Goal: Task Accomplishment & Management: Use online tool/utility

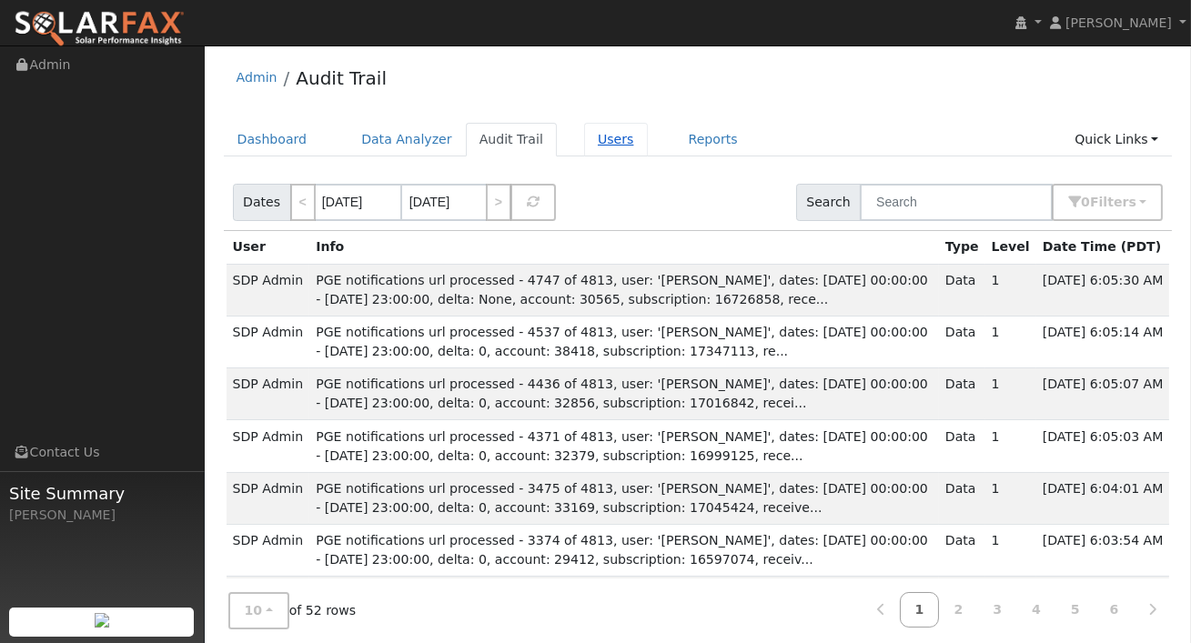
drag, startPoint x: 601, startPoint y: 131, endPoint x: 611, endPoint y: 129, distance: 10.2
click at [601, 131] on link "Users" at bounding box center [616, 140] width 64 height 34
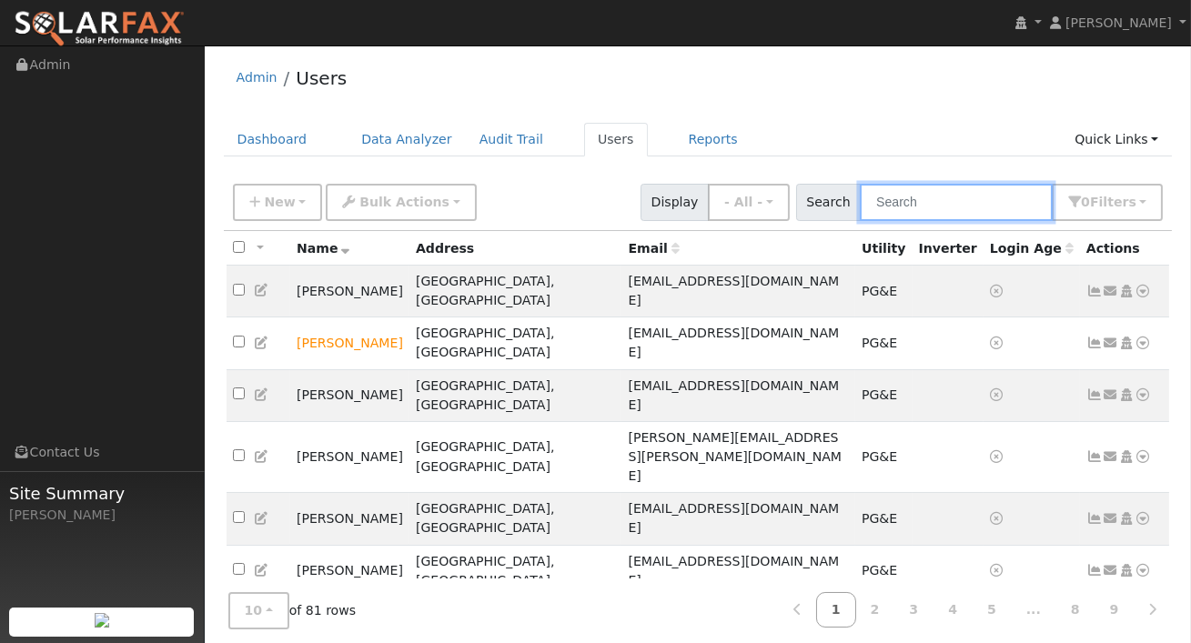
click at [912, 207] on input "text" at bounding box center [956, 202] width 193 height 37
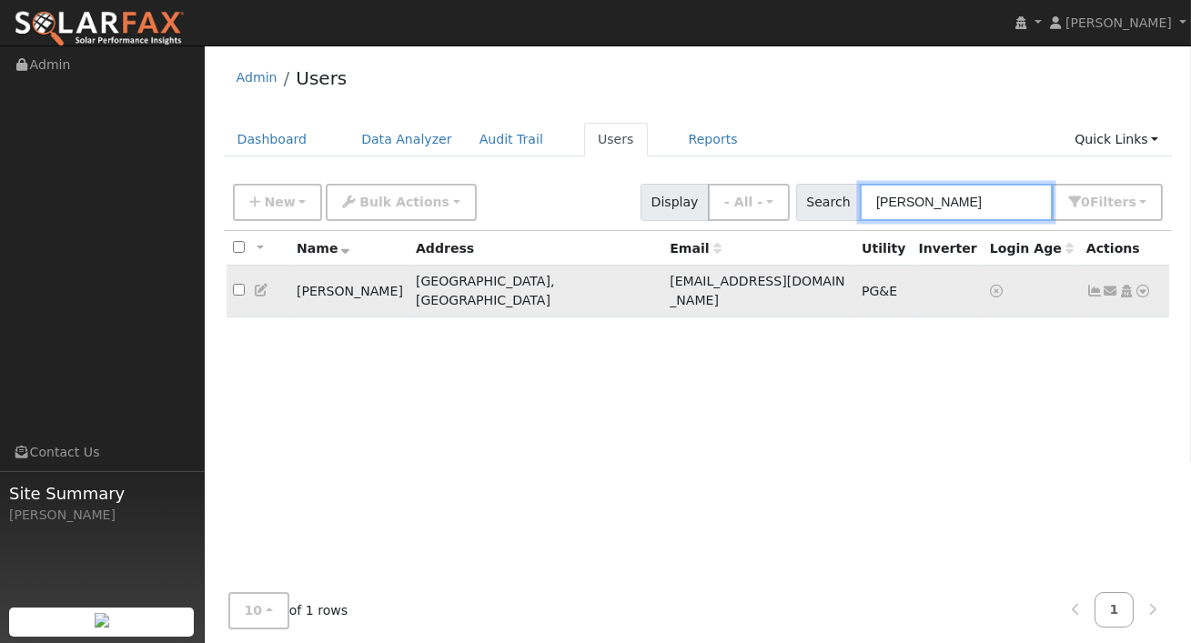
type input "[PERSON_NAME]"
click at [1154, 282] on td "Send Email... Copy a Link Reset Password Open Access Data Analyzer Reports Scen…" at bounding box center [1125, 292] width 90 height 52
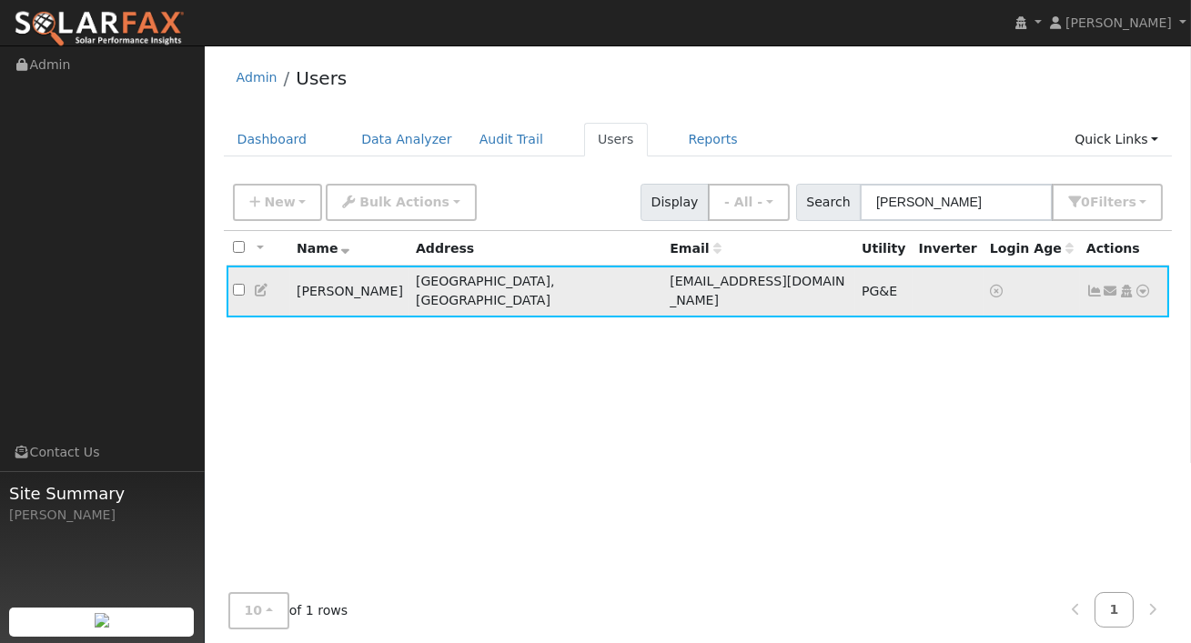
click at [1148, 285] on icon at bounding box center [1143, 291] width 16 height 13
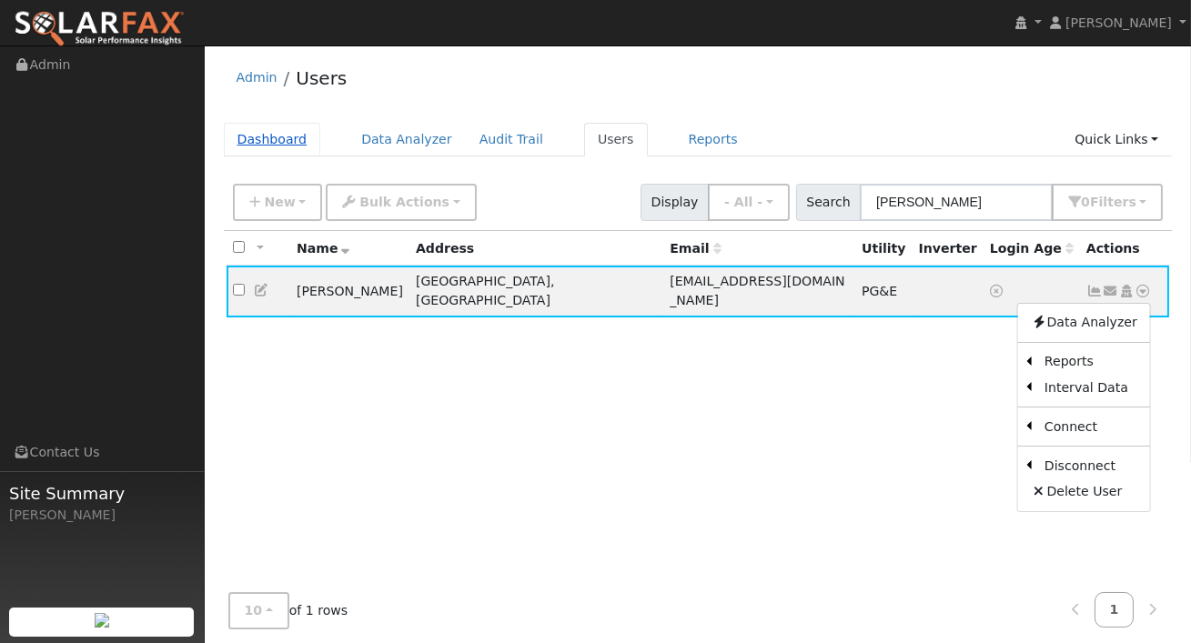
click at [266, 135] on link "Dashboard" at bounding box center [272, 140] width 97 height 34
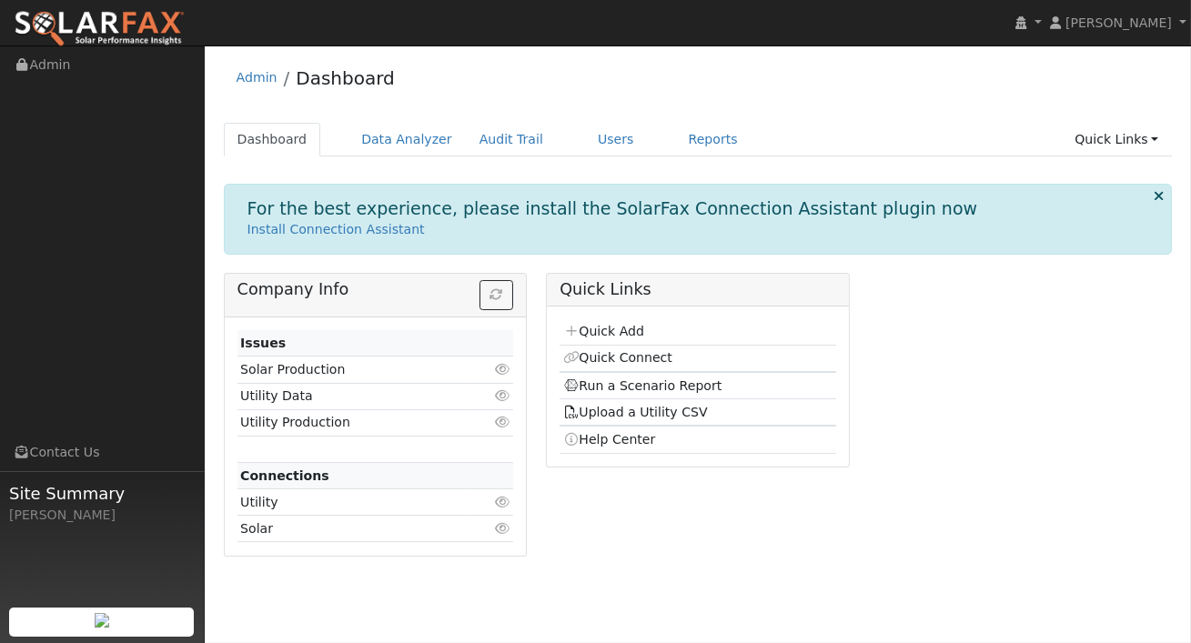
drag, startPoint x: 670, startPoint y: 387, endPoint x: 681, endPoint y: 362, distance: 27.3
click at [670, 387] on link "Run a Scenario Report" at bounding box center [642, 385] width 159 height 15
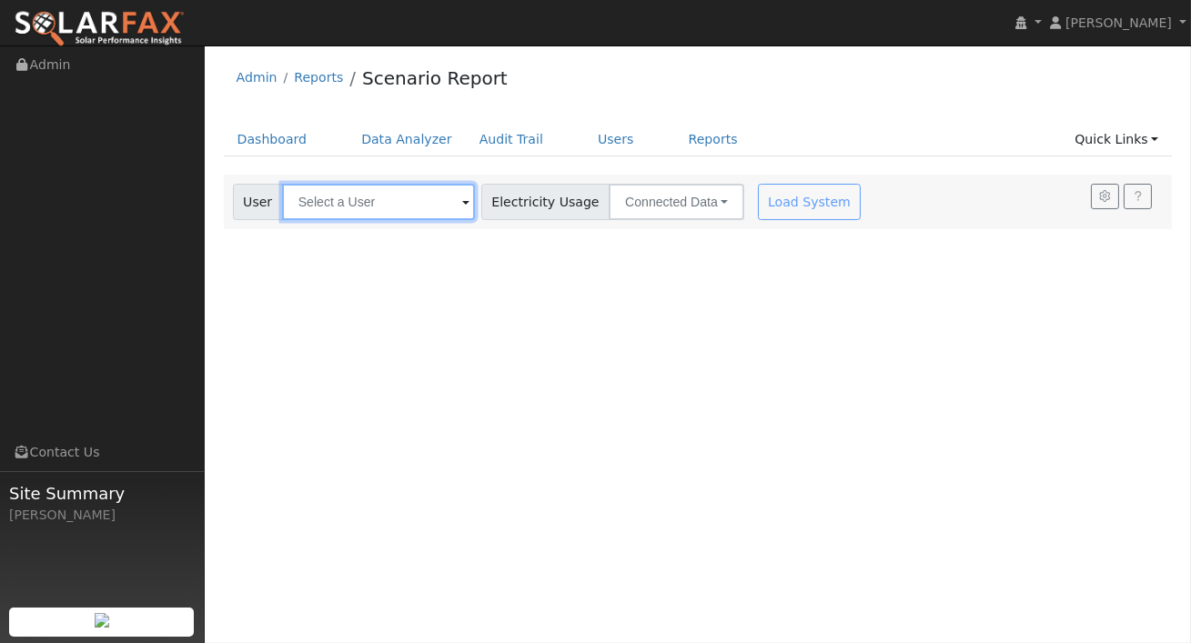
click at [356, 202] on input "text" at bounding box center [378, 202] width 193 height 36
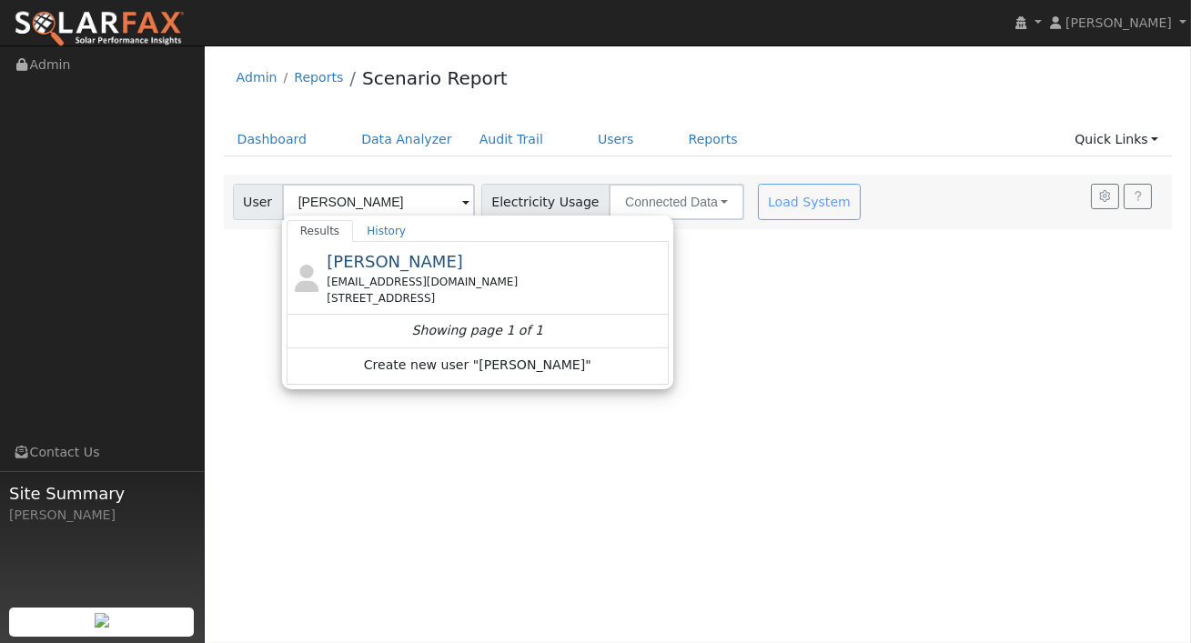
click at [412, 267] on span "[PERSON_NAME]" at bounding box center [395, 261] width 136 height 19
type input "[PERSON_NAME]"
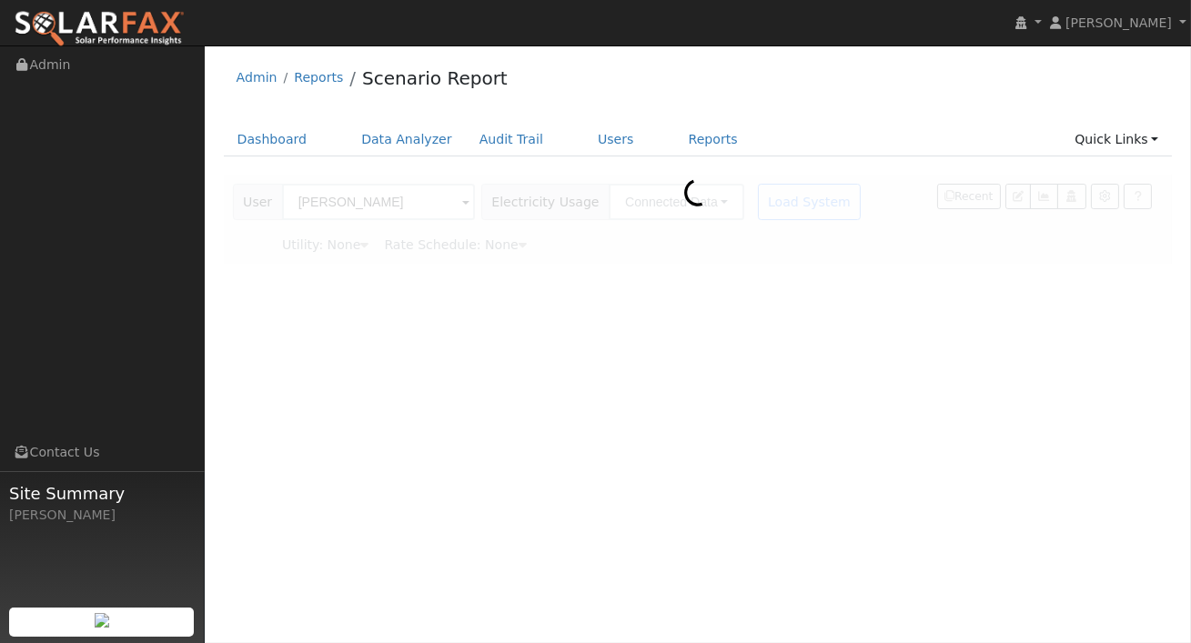
type input "Pacific Gas & Electric"
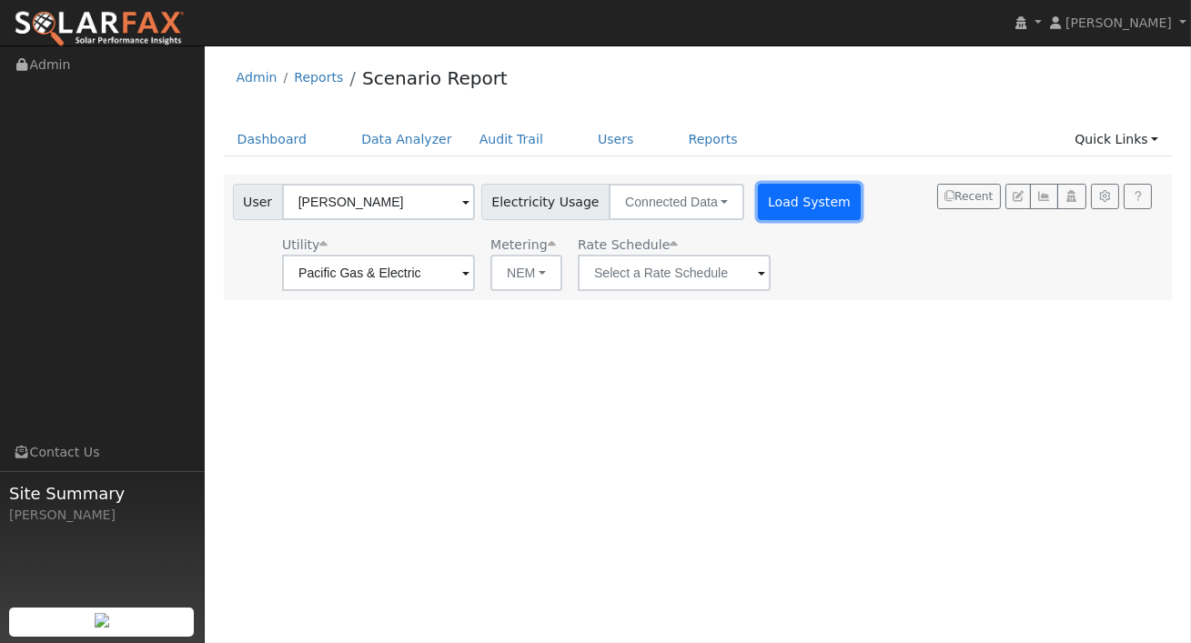
click at [758, 211] on button "Load System" at bounding box center [810, 202] width 104 height 36
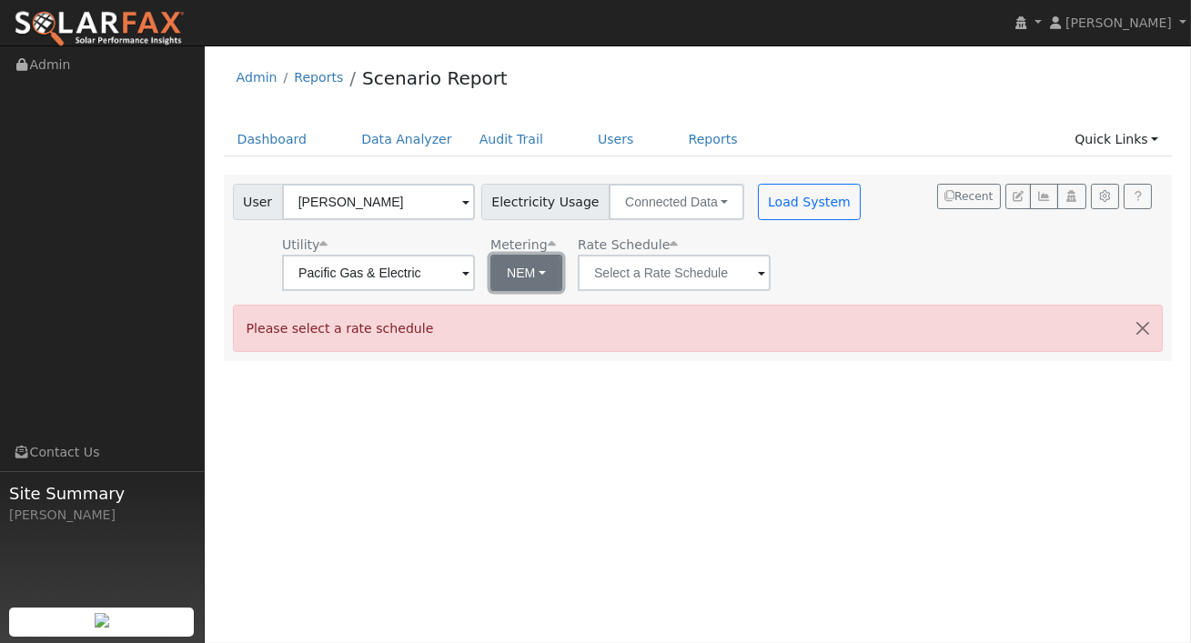
click at [518, 273] on button "NEM" at bounding box center [526, 273] width 72 height 36
click at [510, 333] on link "NBT" at bounding box center [532, 339] width 126 height 25
type input "E-ELEC"
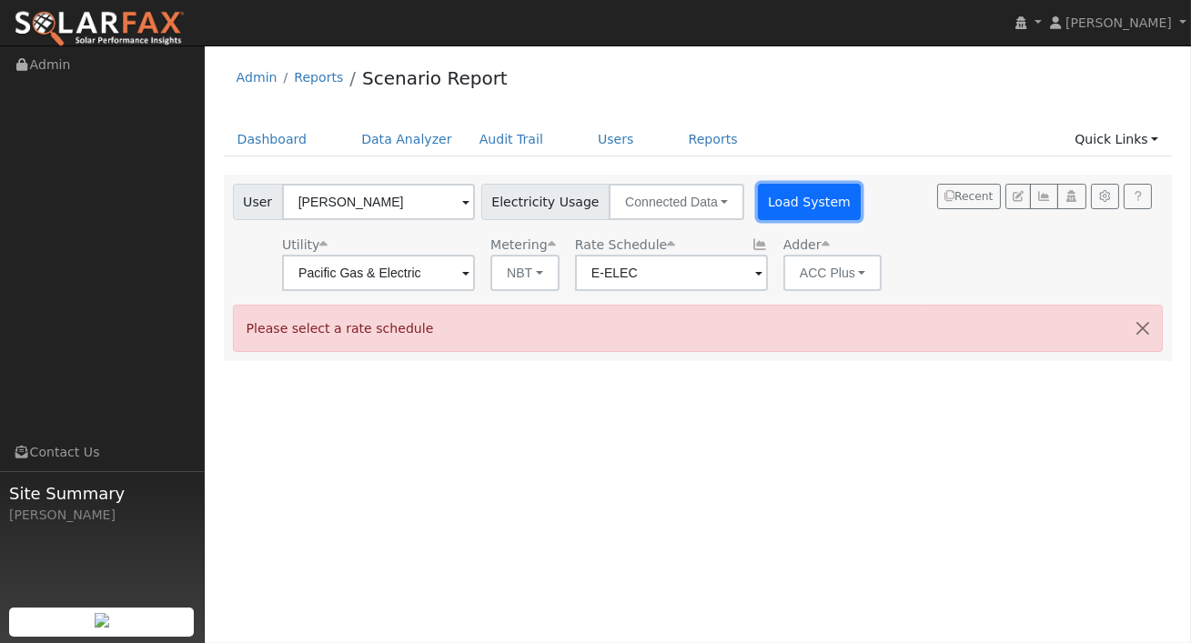
click at [758, 206] on button "Load System" at bounding box center [810, 202] width 104 height 36
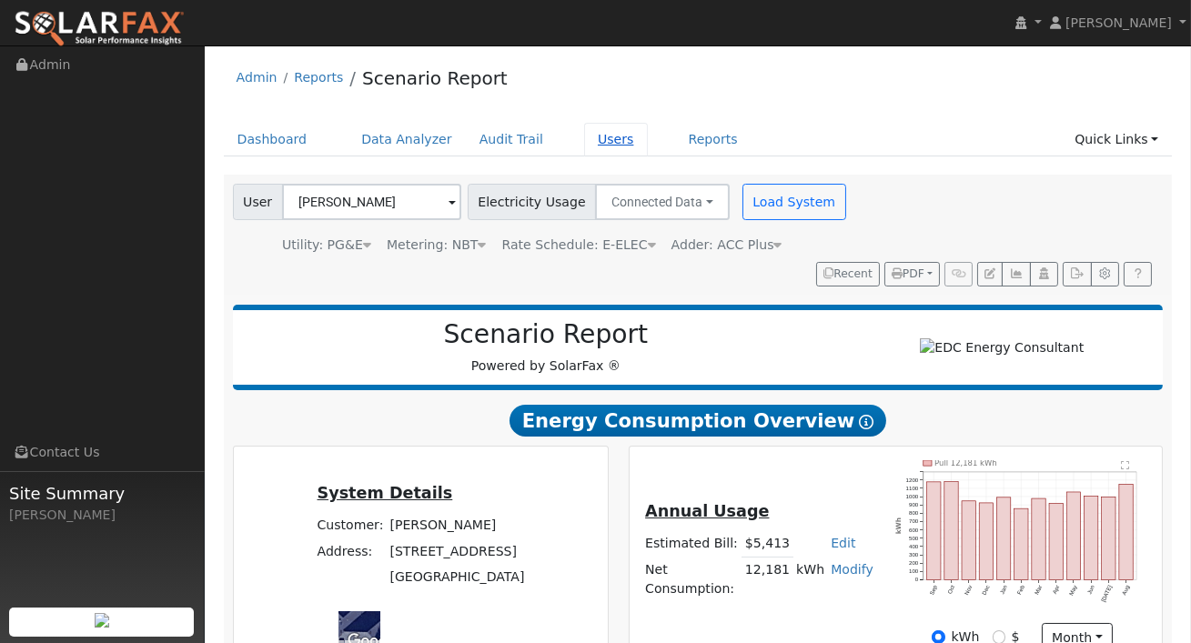
click at [615, 138] on link "Users" at bounding box center [616, 140] width 64 height 34
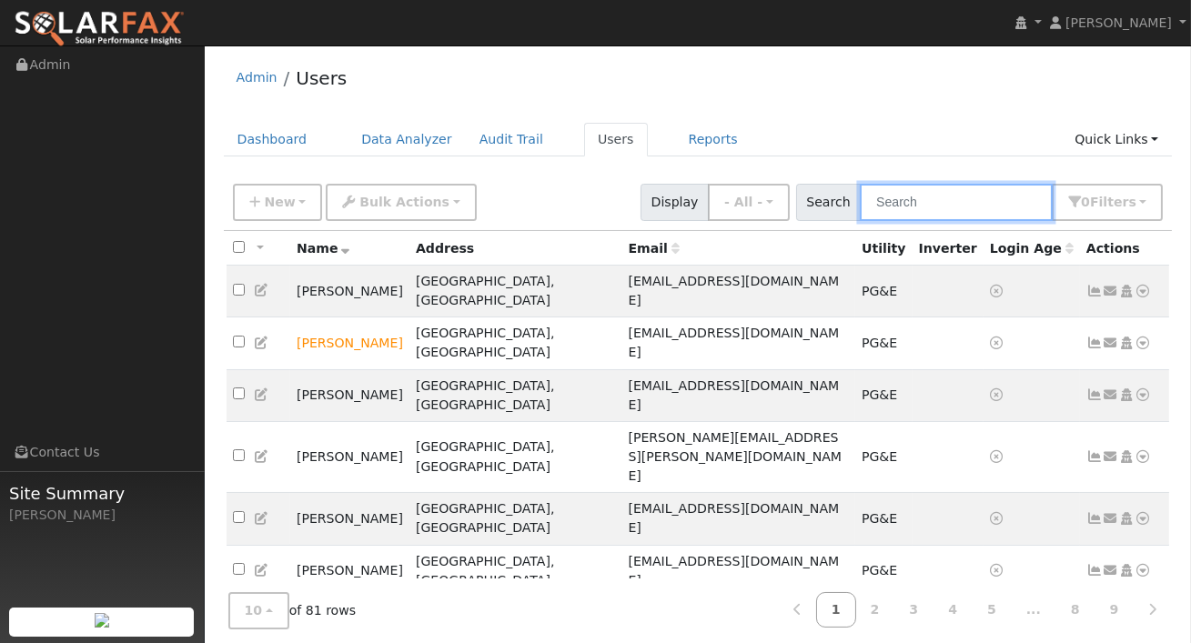
click at [951, 197] on input "text" at bounding box center [956, 202] width 193 height 37
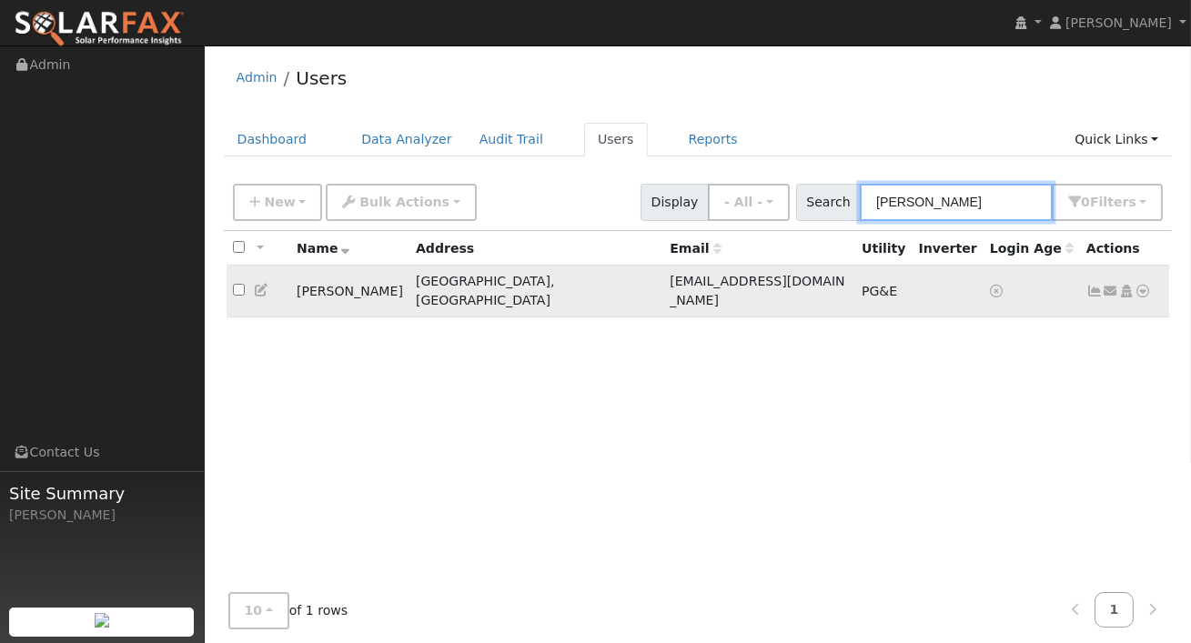
type input "[PERSON_NAME]"
click at [1090, 285] on icon at bounding box center [1094, 291] width 16 height 13
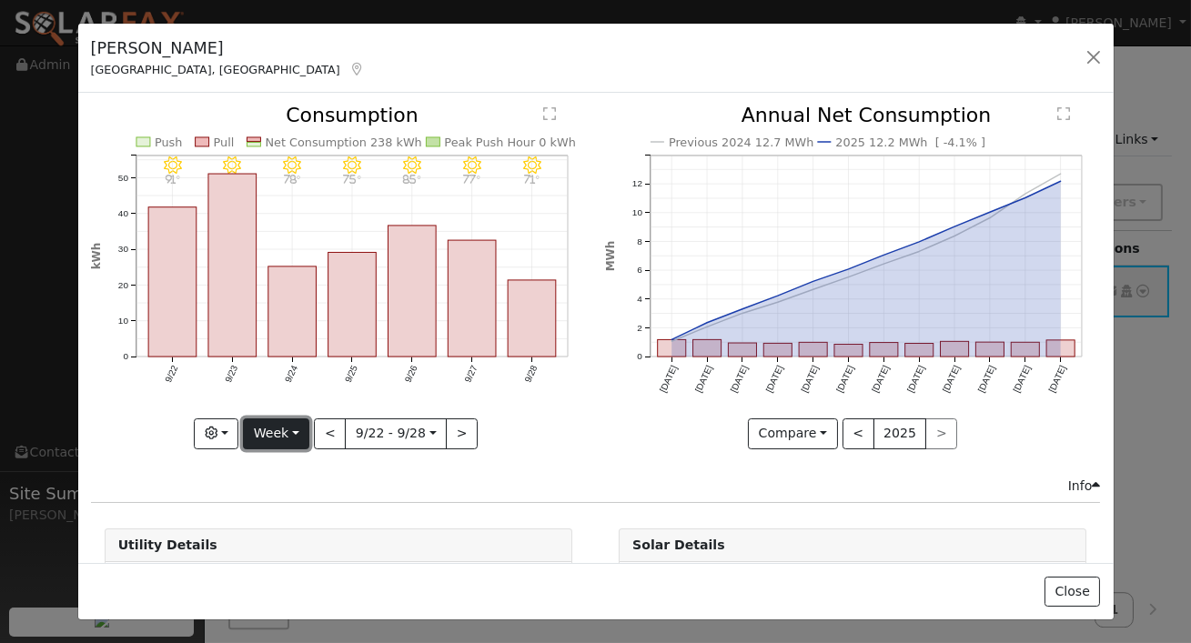
click at [297, 431] on button "Week" at bounding box center [276, 433] width 66 height 31
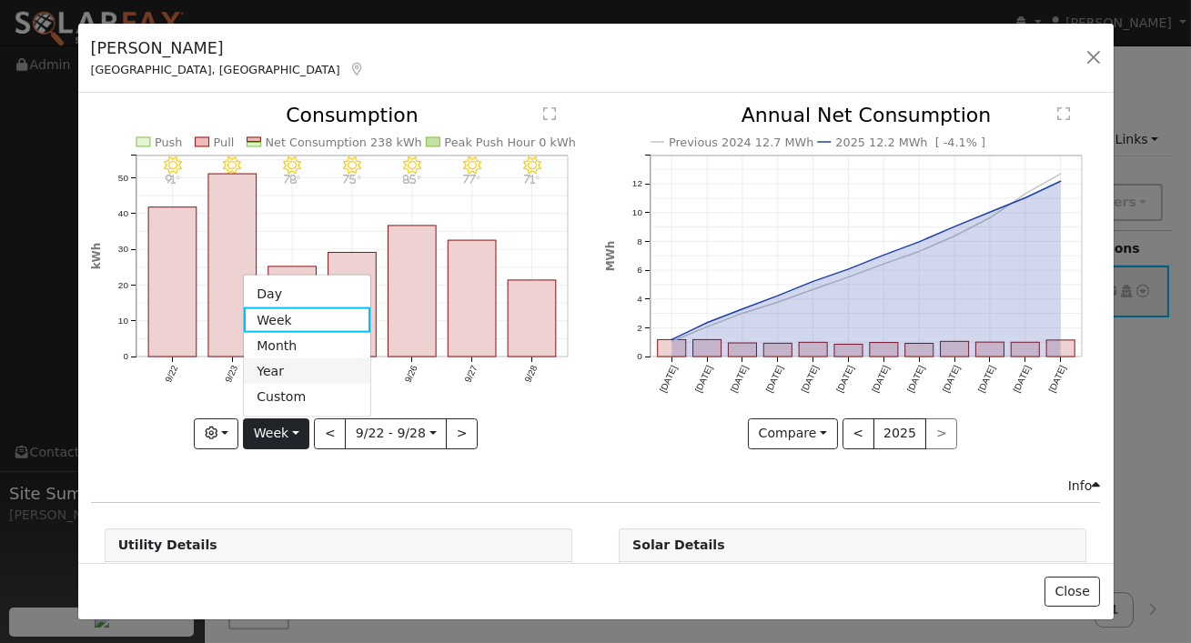
click at [269, 377] on link "Year" at bounding box center [307, 370] width 126 height 25
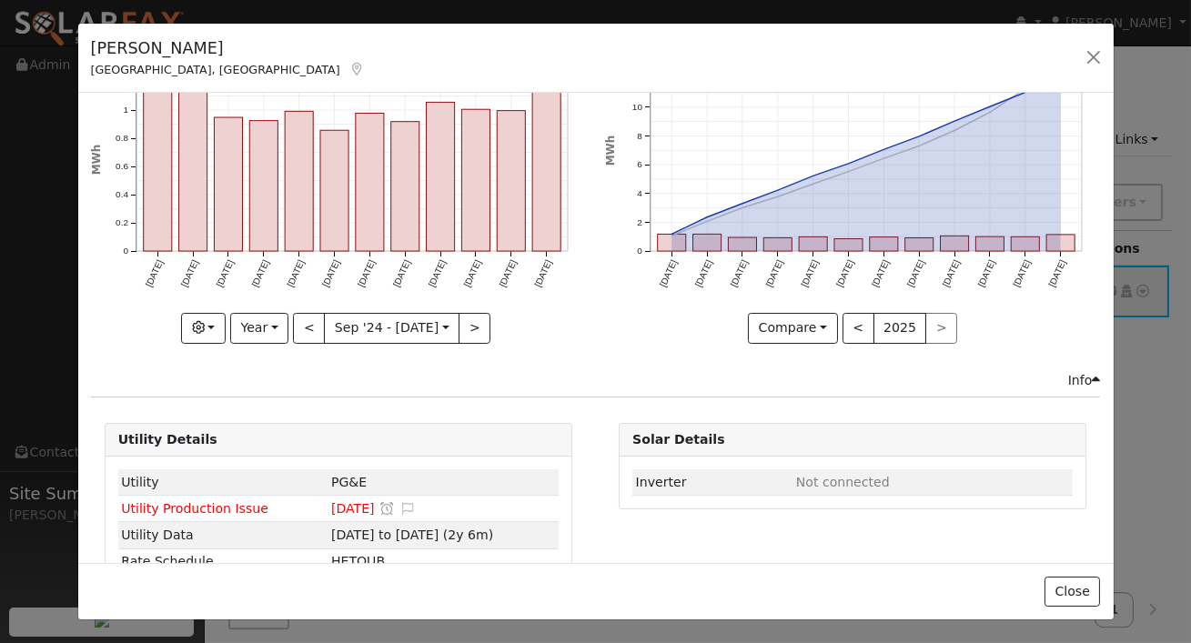
scroll to position [4, 0]
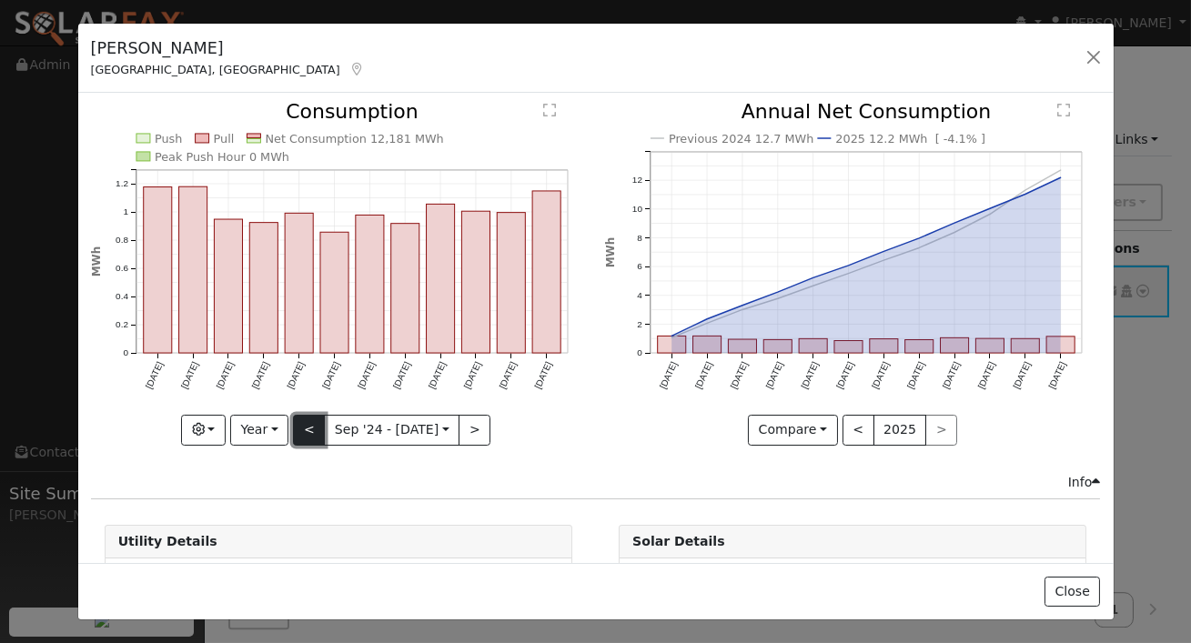
click at [306, 432] on button "<" at bounding box center [309, 430] width 32 height 31
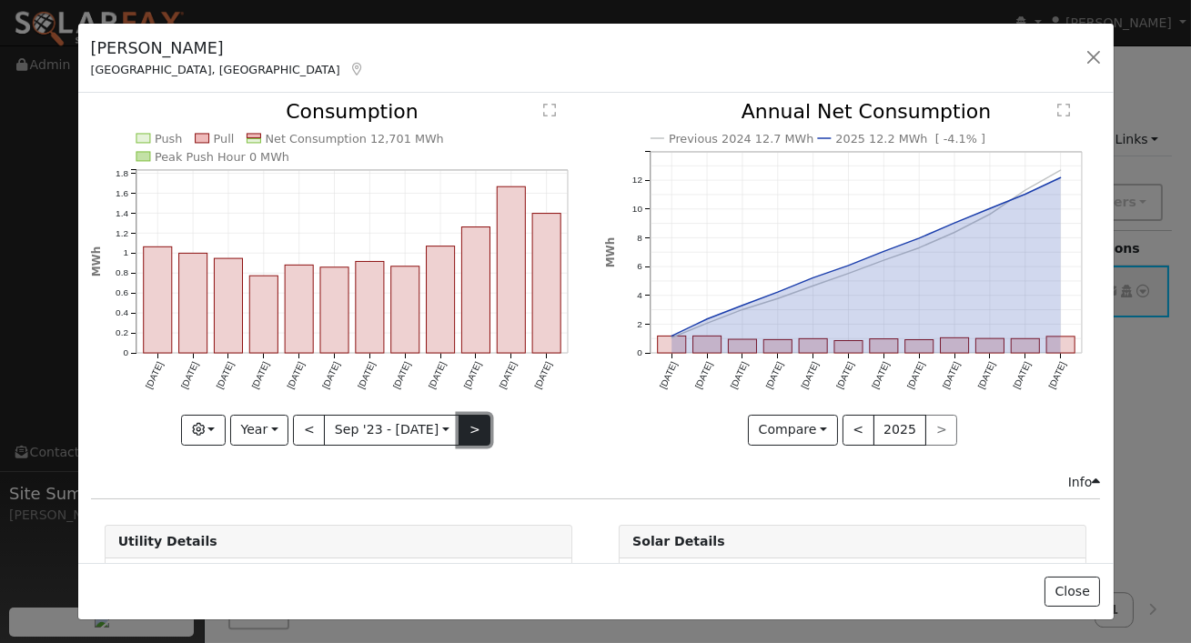
click at [479, 426] on button ">" at bounding box center [475, 430] width 32 height 31
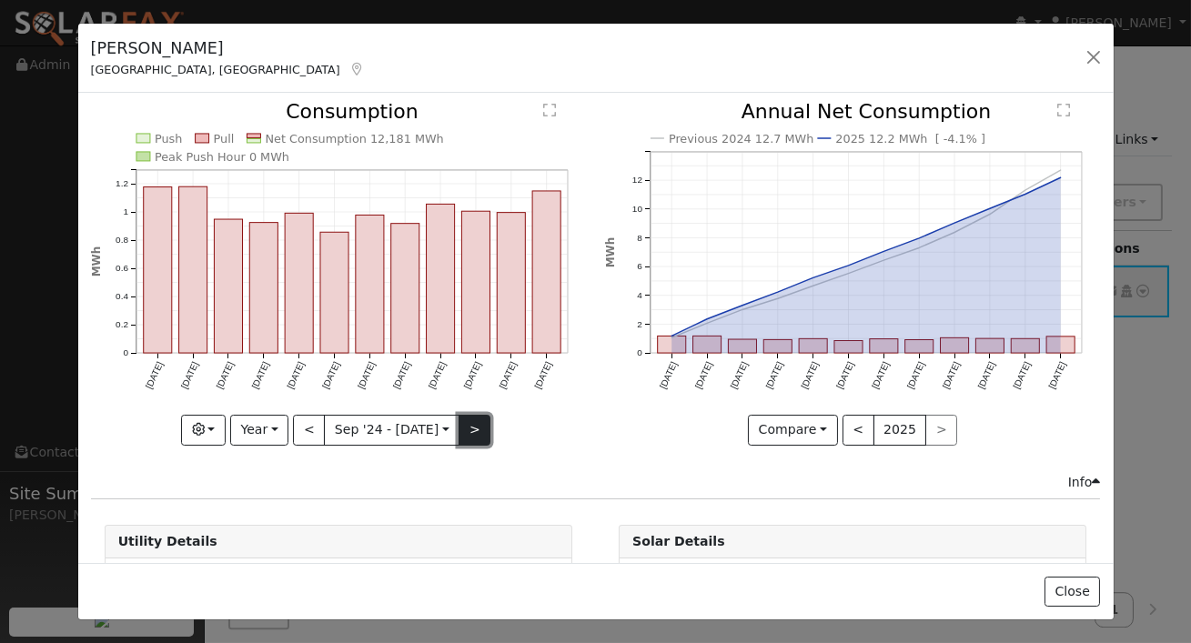
click at [477, 426] on button ">" at bounding box center [475, 430] width 32 height 31
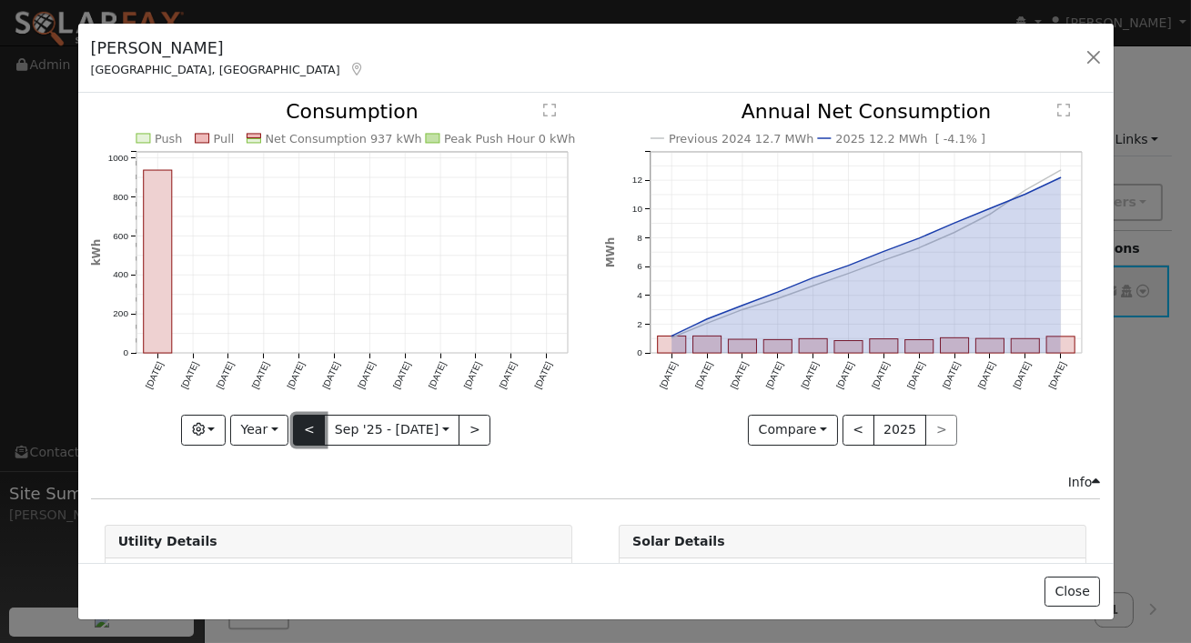
click at [305, 429] on button "<" at bounding box center [309, 430] width 32 height 31
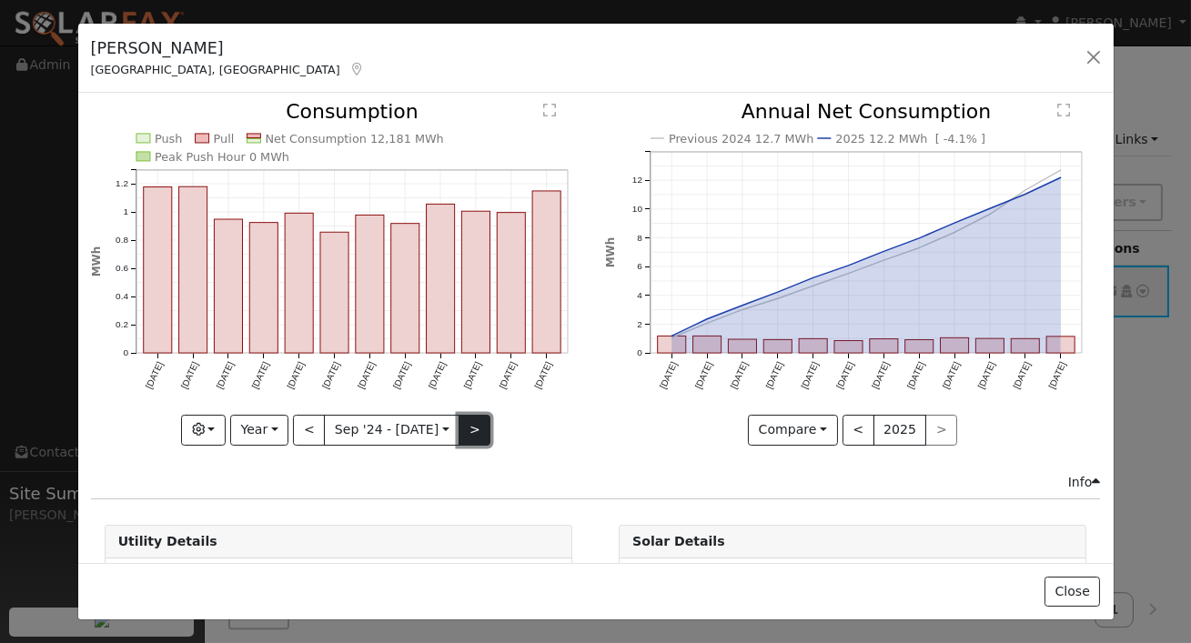
click at [470, 419] on button ">" at bounding box center [475, 430] width 32 height 31
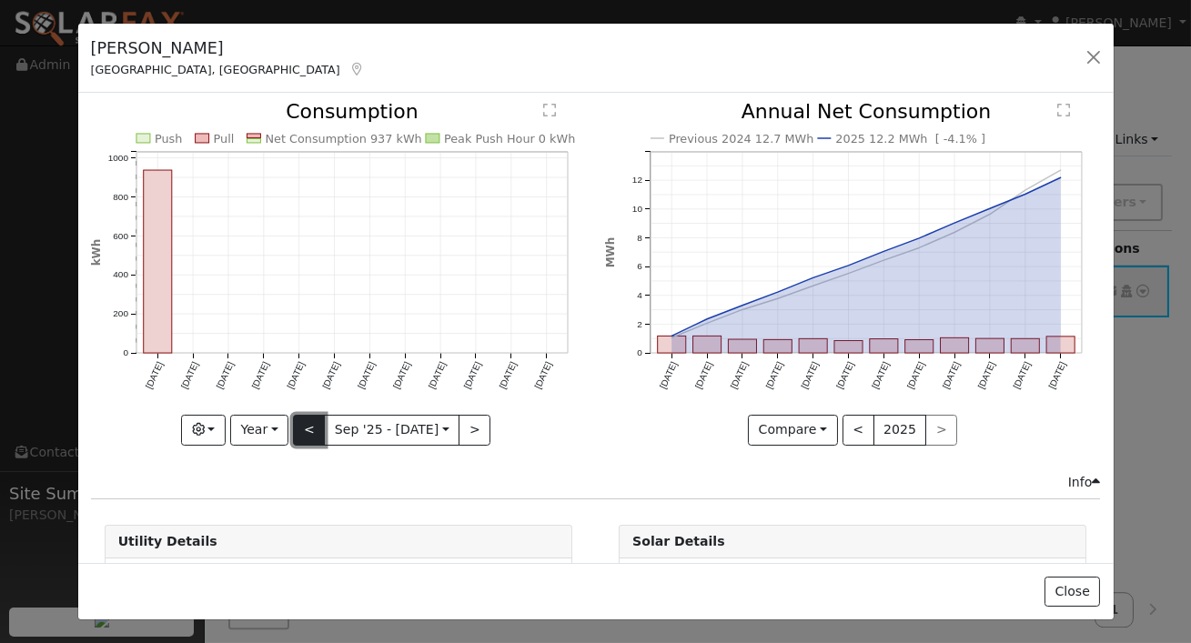
click at [307, 427] on button "<" at bounding box center [309, 430] width 32 height 31
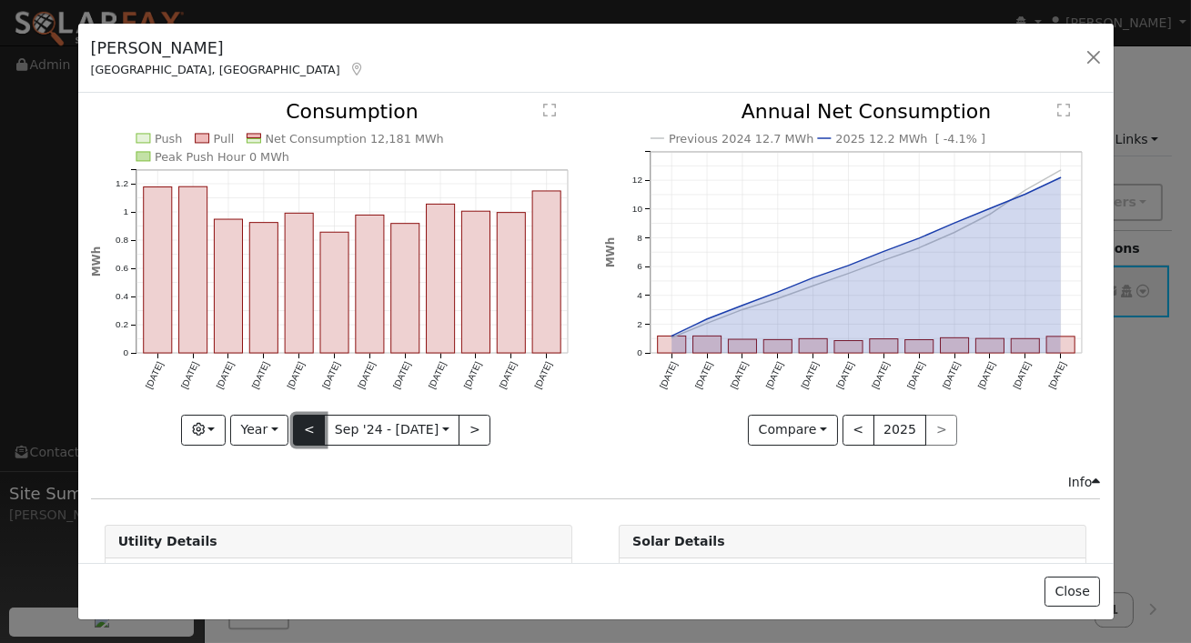
click at [302, 437] on button "<" at bounding box center [309, 430] width 32 height 31
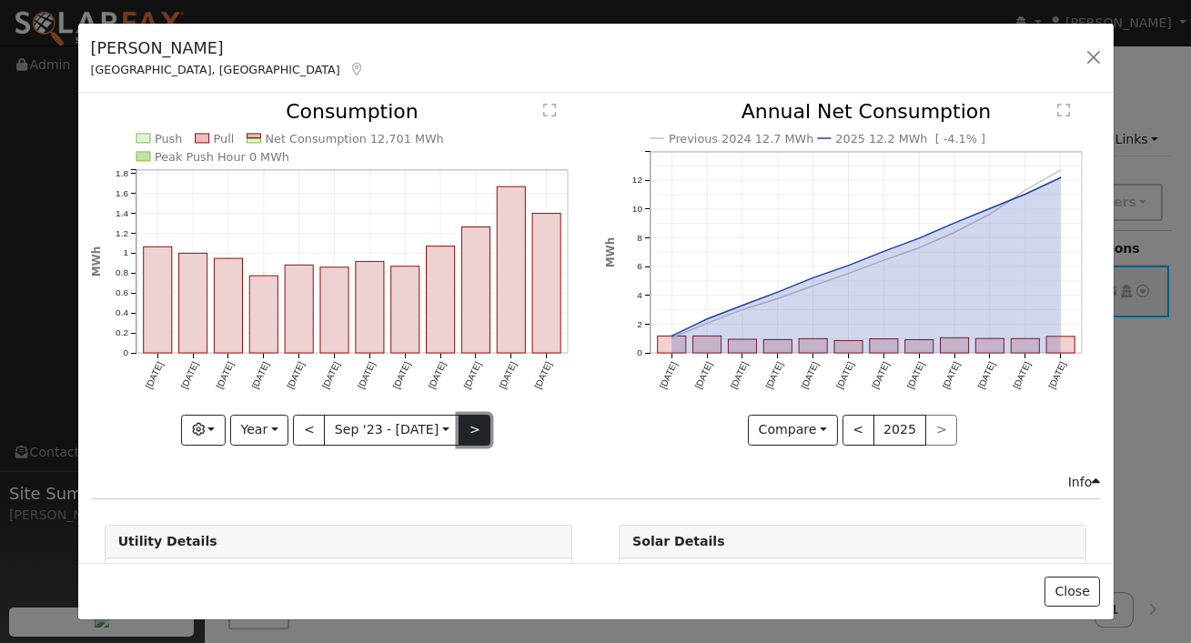
click at [471, 431] on button ">" at bounding box center [475, 430] width 32 height 31
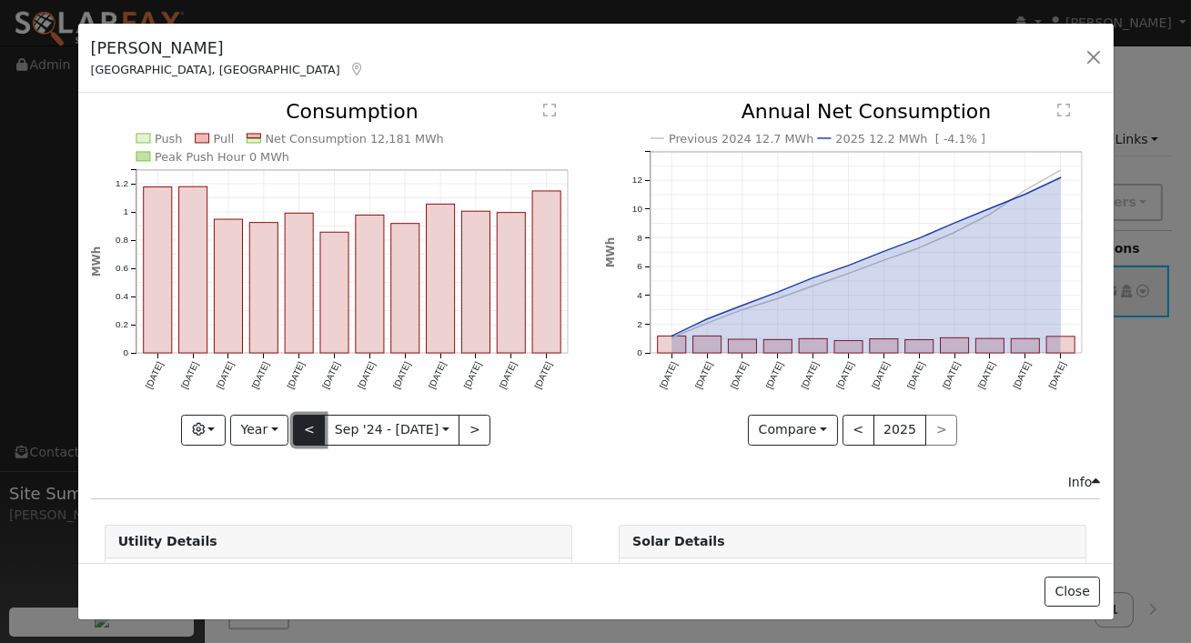
click at [307, 427] on button "<" at bounding box center [309, 430] width 32 height 31
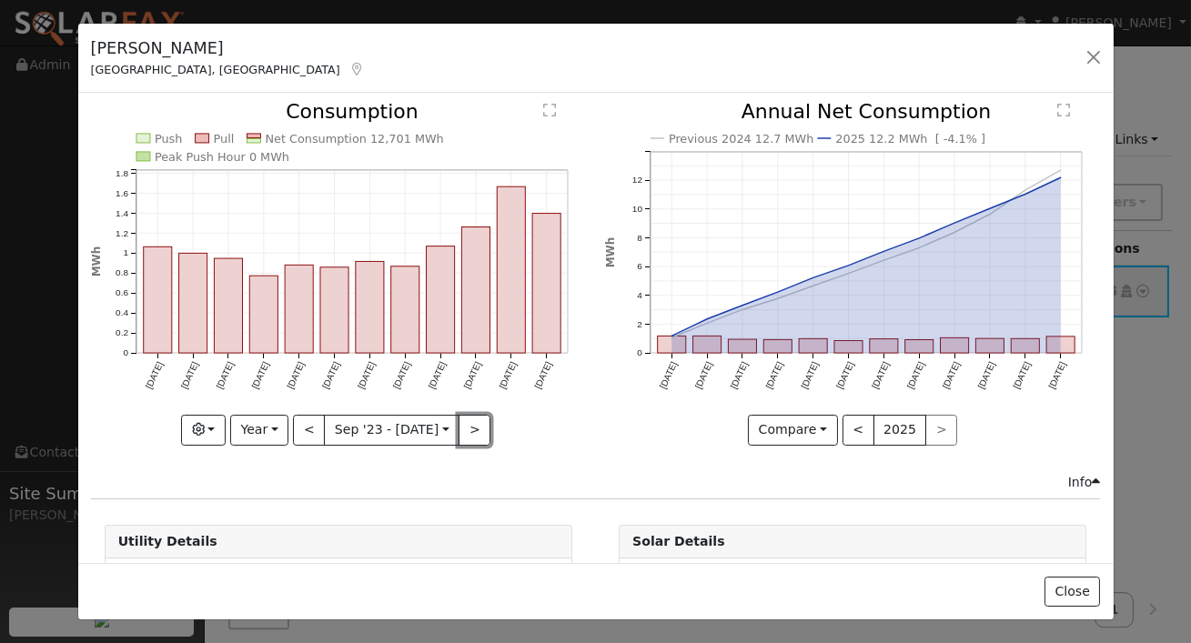
click at [470, 423] on button ">" at bounding box center [475, 430] width 32 height 31
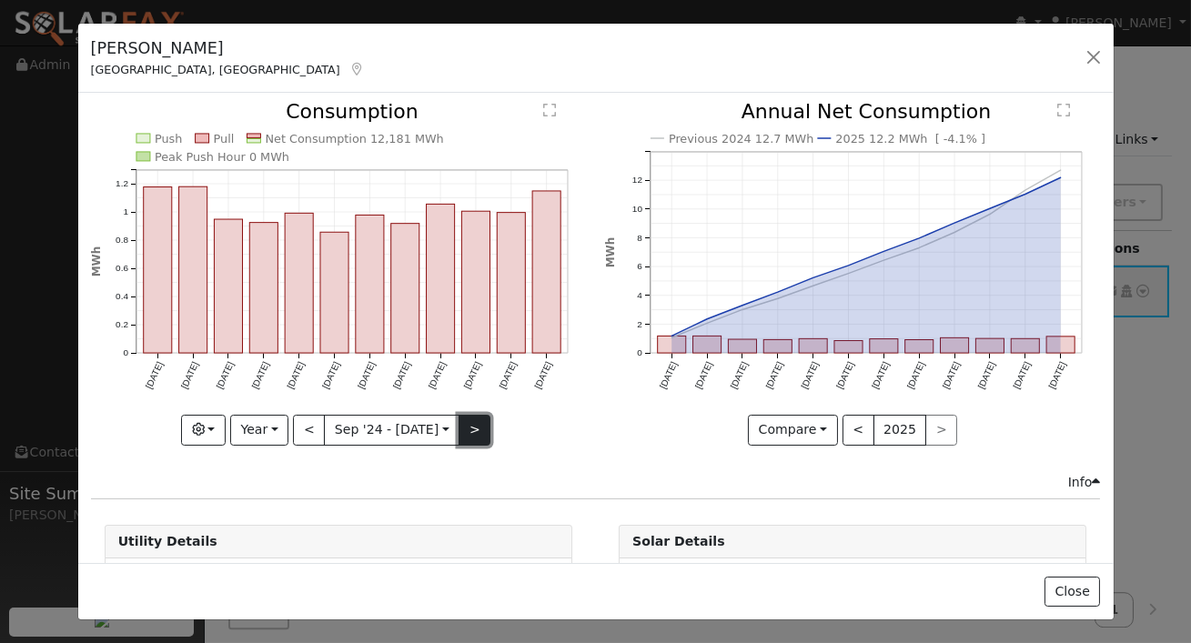
click at [471, 426] on button ">" at bounding box center [475, 430] width 32 height 31
type input "[DATE]"
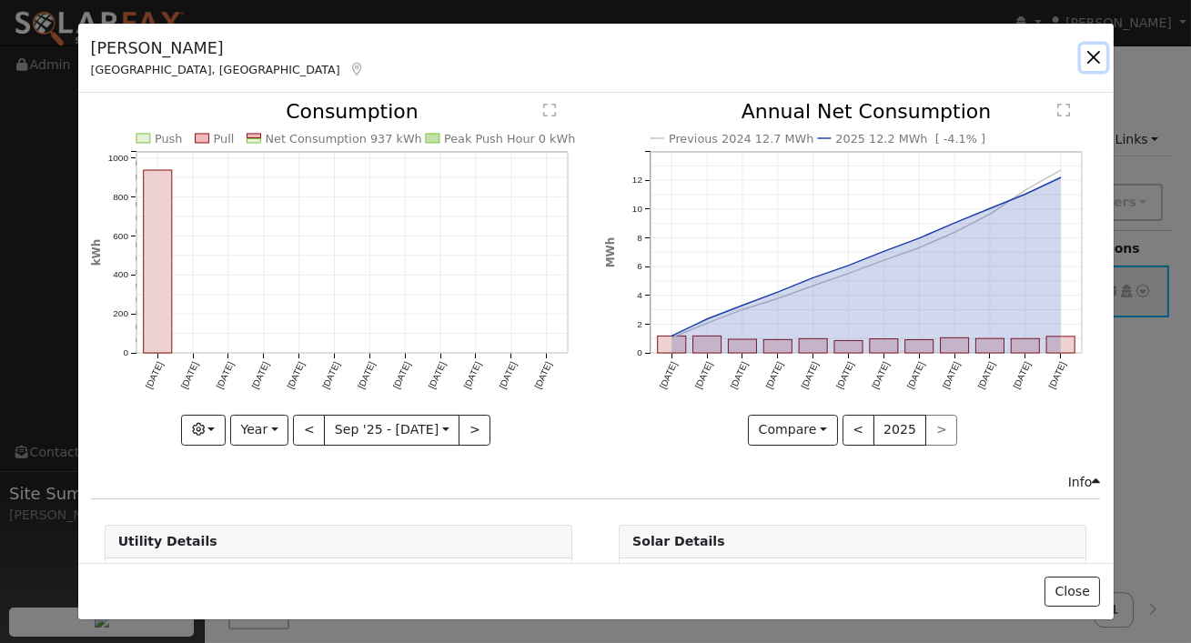
click at [1096, 54] on button "button" at bounding box center [1093, 57] width 25 height 25
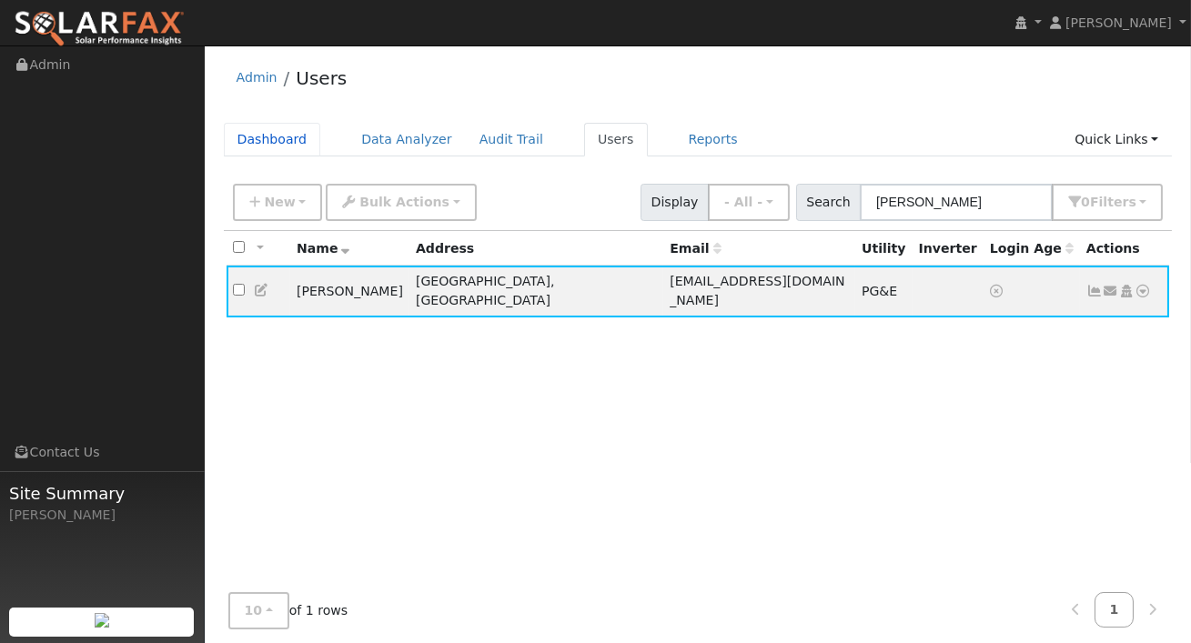
drag, startPoint x: 258, startPoint y: 140, endPoint x: 271, endPoint y: 166, distance: 28.5
click at [258, 140] on link "Dashboard" at bounding box center [272, 140] width 97 height 34
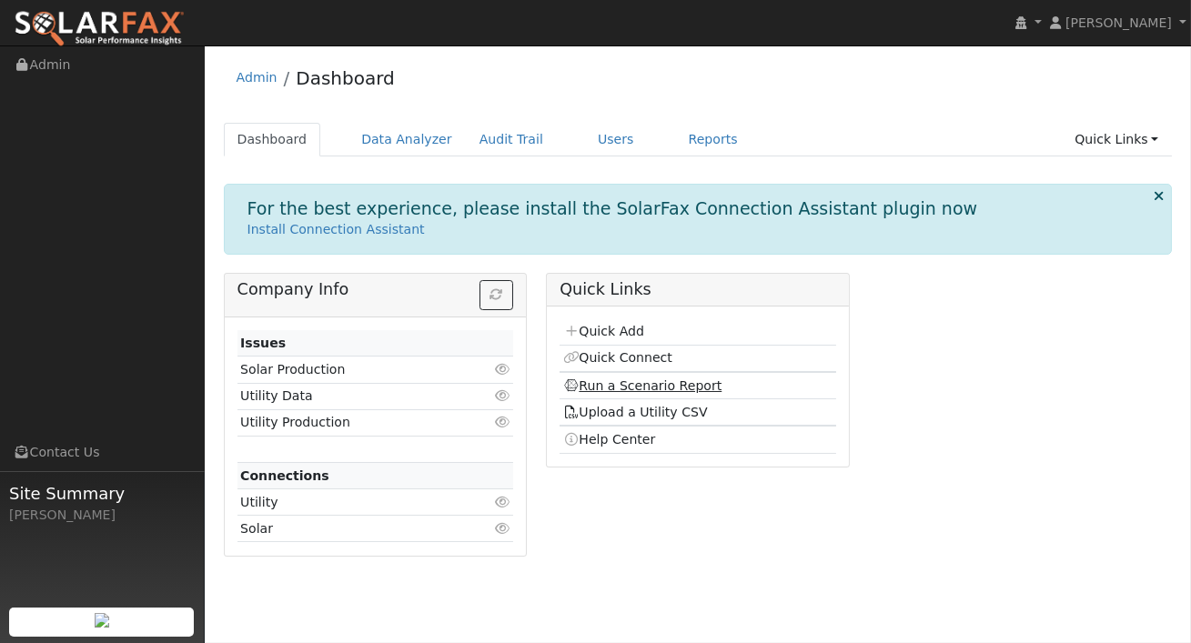
click at [627, 383] on link "Run a Scenario Report" at bounding box center [642, 385] width 159 height 15
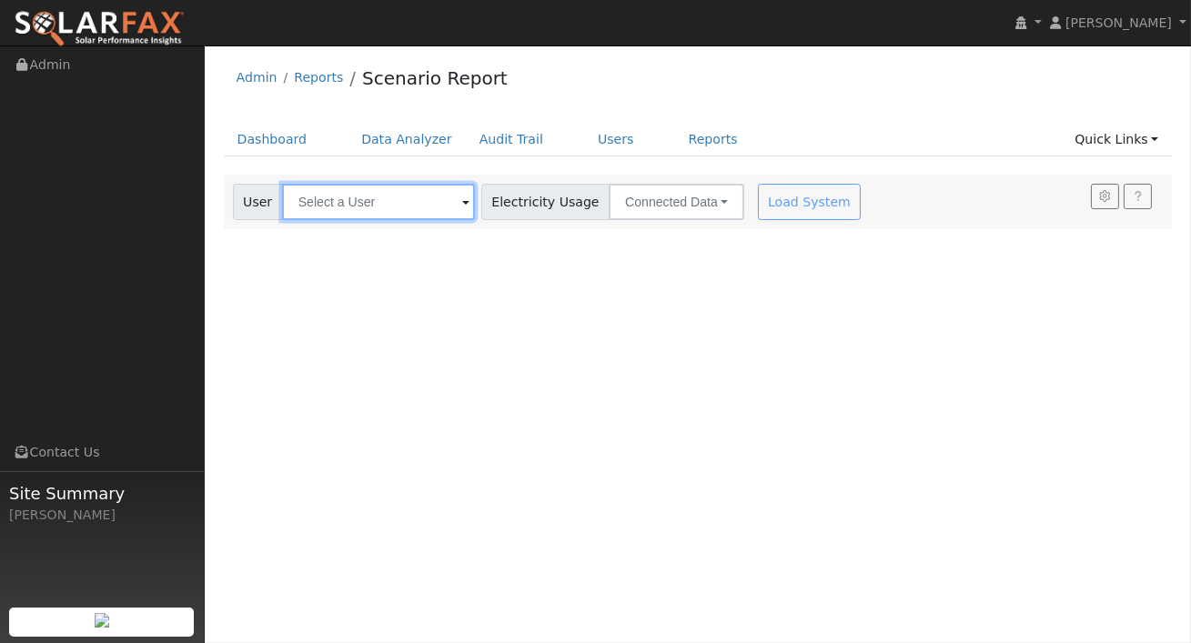
click at [424, 205] on input "text" at bounding box center [378, 202] width 193 height 36
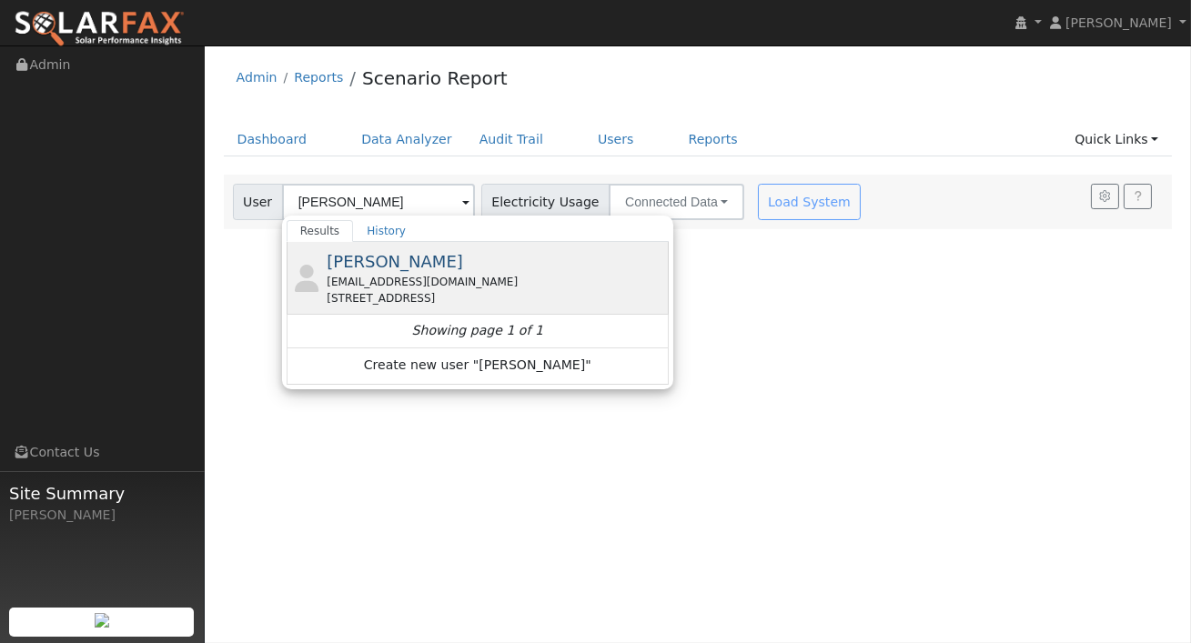
click at [385, 264] on span "[PERSON_NAME]" at bounding box center [395, 261] width 136 height 19
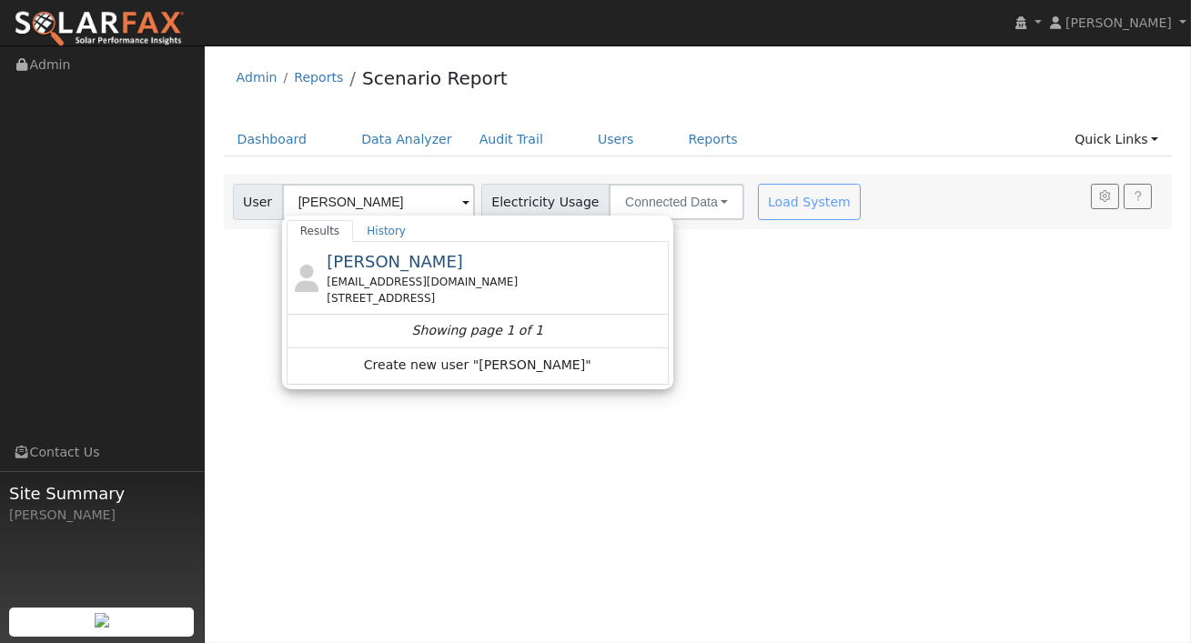
type input "[PERSON_NAME]"
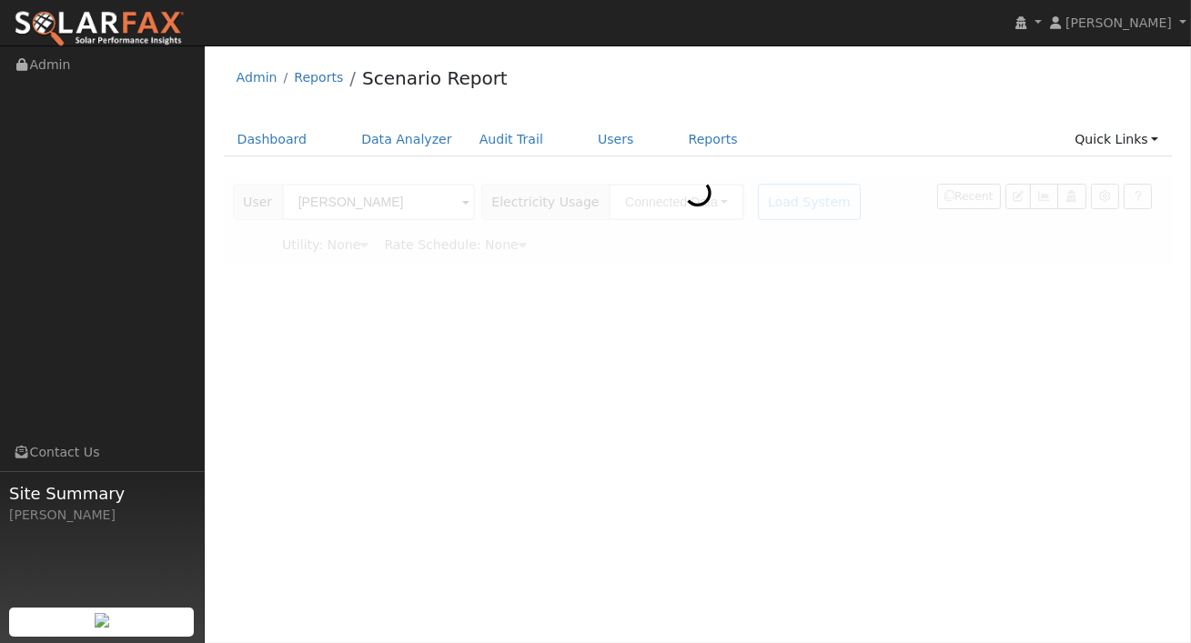
type input "Pacific Gas & Electric"
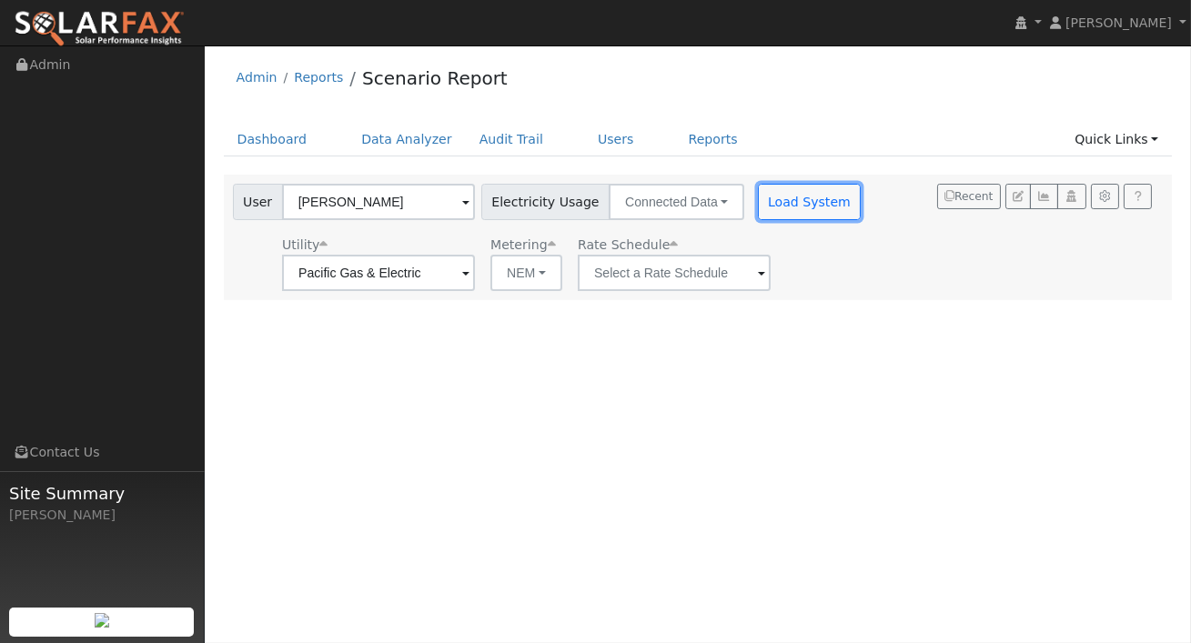
drag, startPoint x: 782, startPoint y: 201, endPoint x: 772, endPoint y: 256, distance: 55.5
click at [782, 201] on button "Load System" at bounding box center [810, 202] width 104 height 36
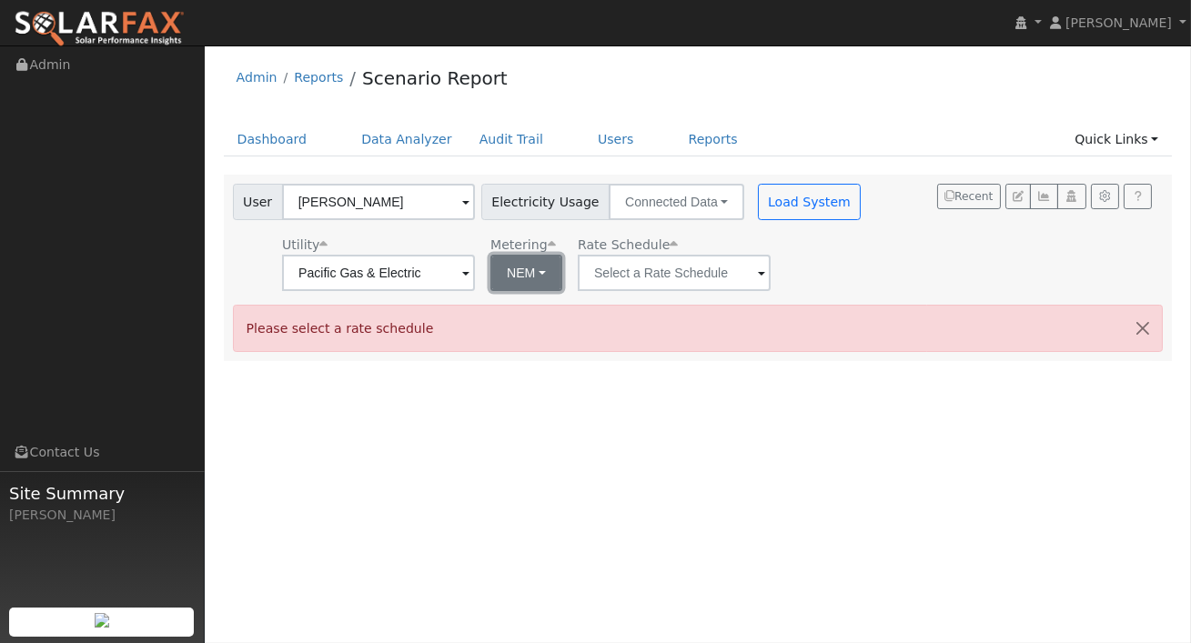
click at [515, 277] on button "NEM" at bounding box center [526, 273] width 72 height 36
drag, startPoint x: 511, startPoint y: 338, endPoint x: 620, endPoint y: 273, distance: 126.1
click at [512, 337] on link "NBT" at bounding box center [532, 339] width 126 height 25
type input "E-ELEC"
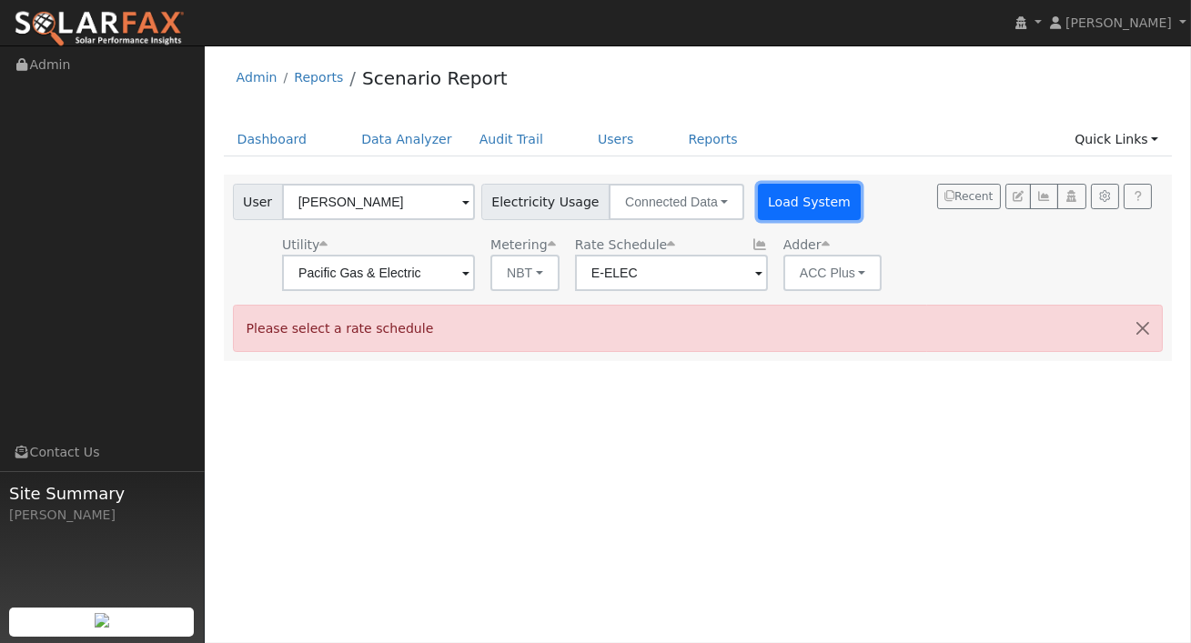
click at [758, 213] on button "Load System" at bounding box center [810, 202] width 104 height 36
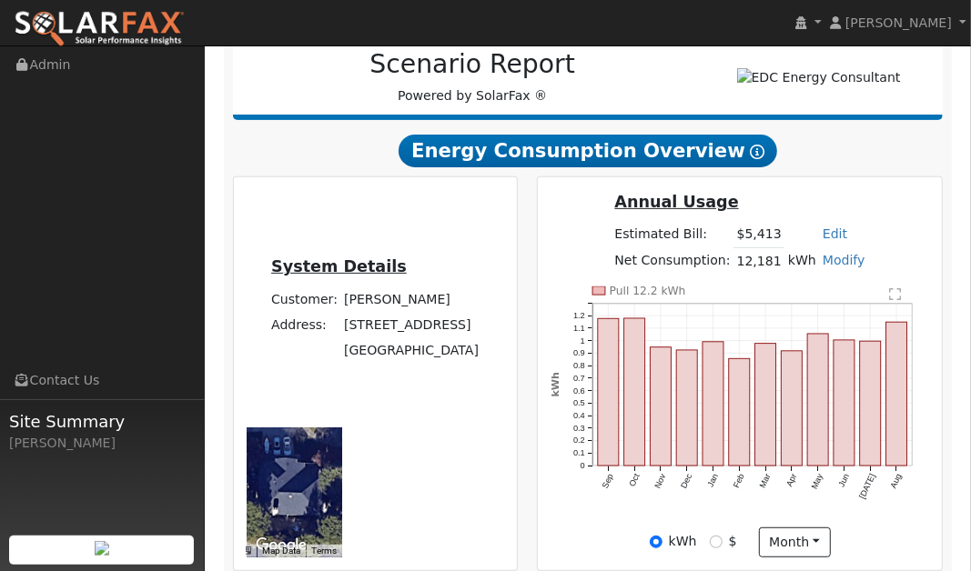
scroll to position [291, 0]
